Goal: Task Accomplishment & Management: Use online tool/utility

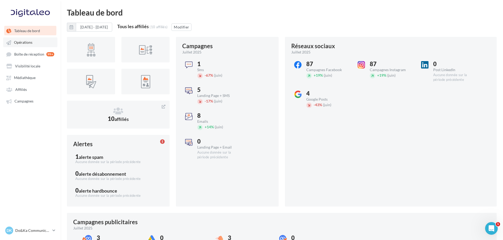
click at [39, 46] on link "Opérations" at bounding box center [30, 41] width 54 height 9
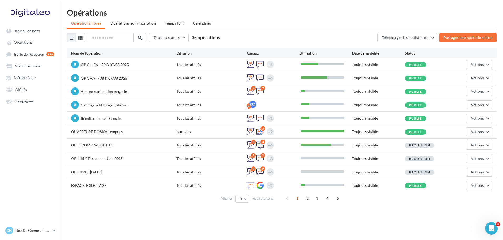
click at [368, 219] on div "Tableau de bord Opérations Affiliés" at bounding box center [251, 128] width 503 height 240
click at [291, 8] on html "Tableau de bord Opérations" at bounding box center [251, 120] width 503 height 240
click at [262, 21] on ul "Opérations libres Opérations sur inscription Temps fort Calendrier" at bounding box center [282, 23] width 430 height 11
click at [475, 65] on span "Actions" at bounding box center [476, 64] width 13 height 4
click at [464, 74] on button "Editer" at bounding box center [464, 77] width 56 height 14
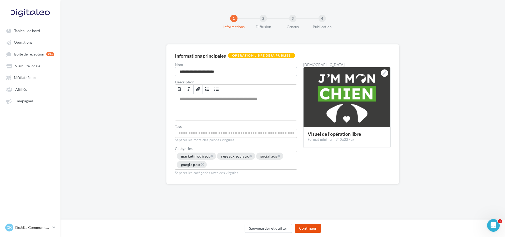
click at [313, 227] on button "Continuer" at bounding box center [308, 228] width 26 height 9
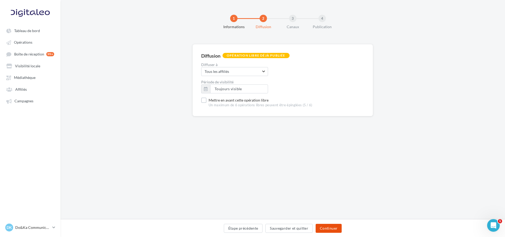
click at [323, 225] on button "Continuer" at bounding box center [329, 228] width 26 height 9
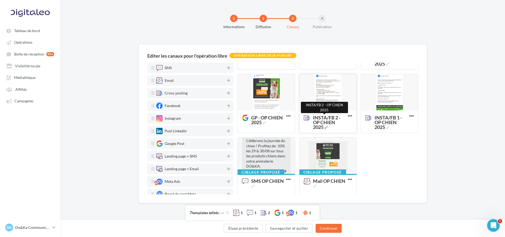
scroll to position [53, 0]
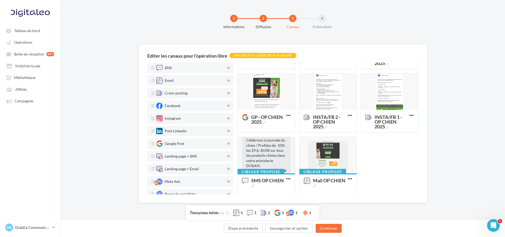
click at [461, 93] on div "Editer les canaux pour l'opération libre Opération libre déjà publiée SMS Email…" at bounding box center [283, 132] width 445 height 176
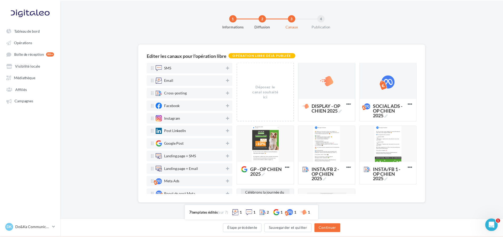
scroll to position [0, 0]
click at [281, 144] on div at bounding box center [266, 144] width 57 height 37
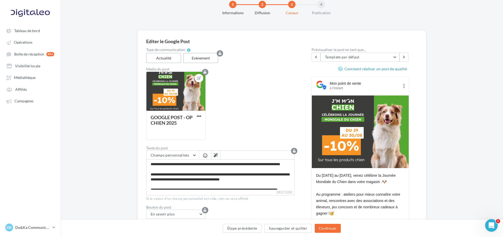
scroll to position [26, 0]
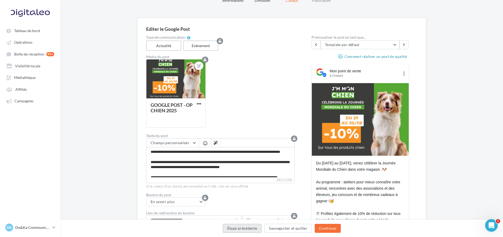
click at [247, 232] on button "Étape précédente" at bounding box center [242, 228] width 39 height 9
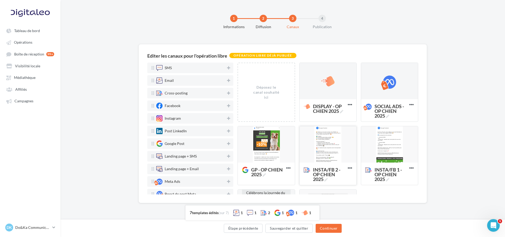
click at [323, 147] on div at bounding box center [328, 144] width 57 height 37
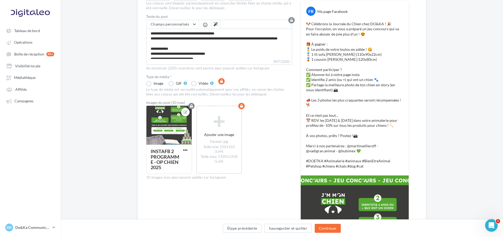
scroll to position [53, 0]
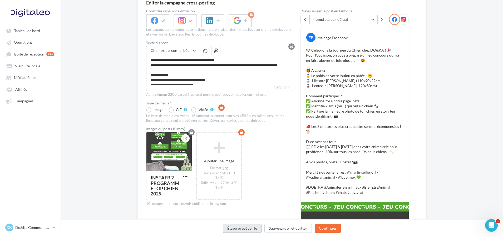
click at [254, 227] on button "Étape précédente" at bounding box center [242, 228] width 39 height 9
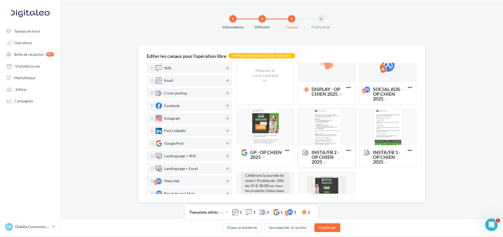
scroll to position [26, 0]
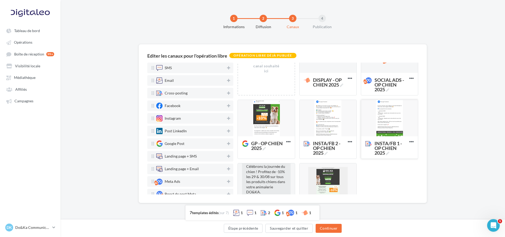
click at [405, 115] on div at bounding box center [389, 118] width 57 height 37
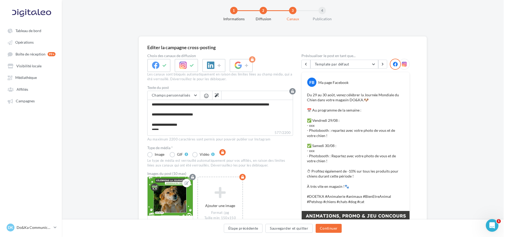
scroll to position [0, 0]
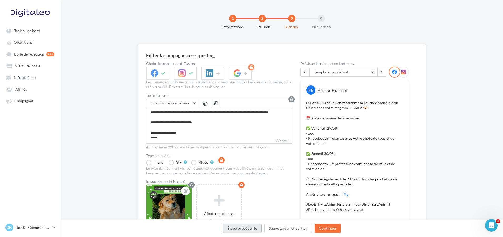
click at [239, 229] on button "Étape précédente" at bounding box center [242, 228] width 39 height 9
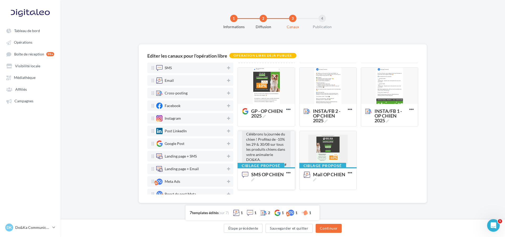
scroll to position [60, 0]
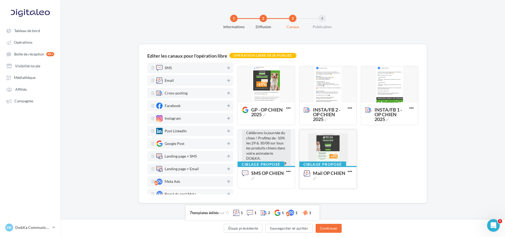
click at [307, 148] on div at bounding box center [328, 148] width 57 height 37
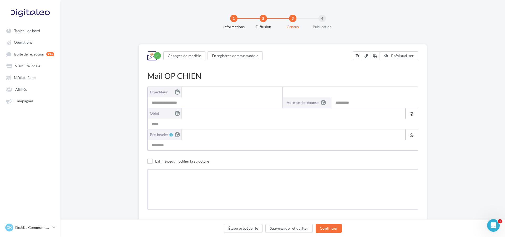
type input "**********"
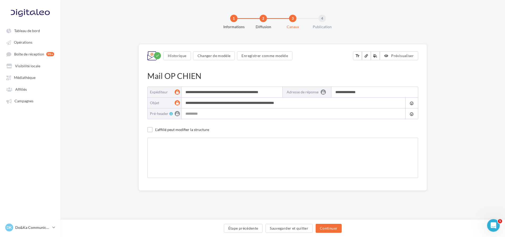
type input "**********"
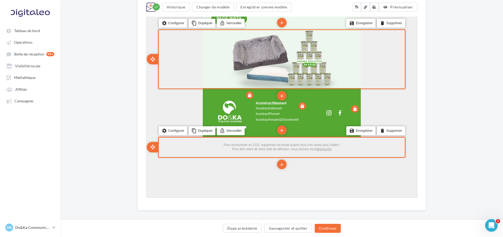
scroll to position [562, 0]
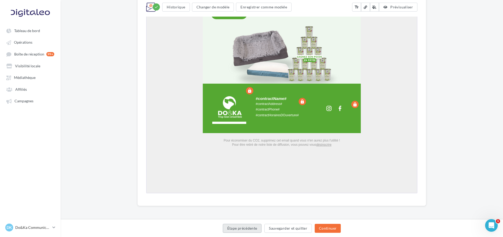
click at [241, 226] on button "Étape précédente" at bounding box center [242, 228] width 39 height 9
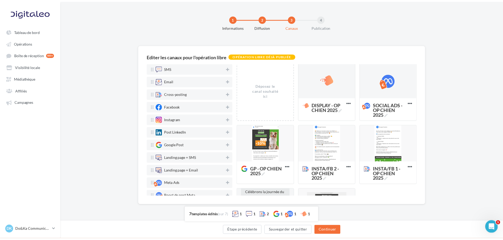
scroll to position [0, 0]
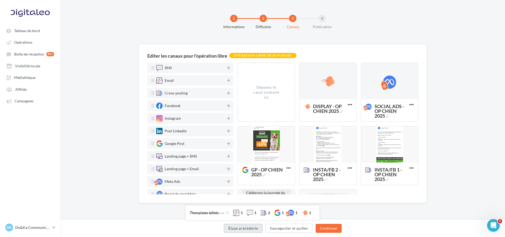
click at [248, 231] on button "Étape précédente" at bounding box center [243, 228] width 39 height 9
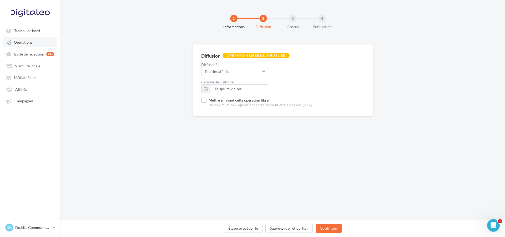
click at [33, 46] on link "Opérations" at bounding box center [30, 41] width 54 height 9
